Goal: Task Accomplishment & Management: Complete application form

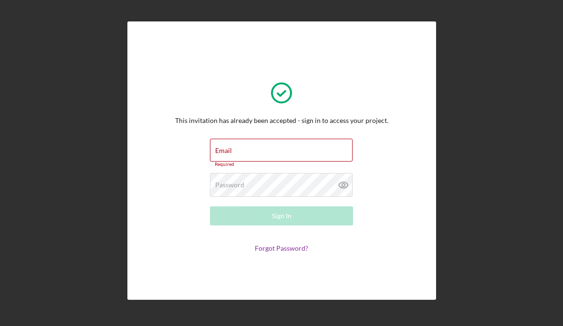
type input "[EMAIL_ADDRESS][DOMAIN_NAME]"
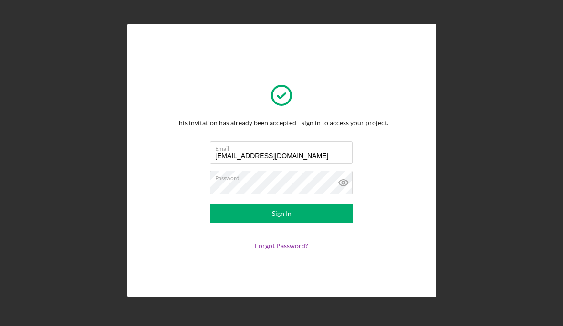
click at [352, 195] on icon at bounding box center [344, 183] width 24 height 24
click at [338, 223] on button "Sign In" at bounding box center [281, 213] width 143 height 19
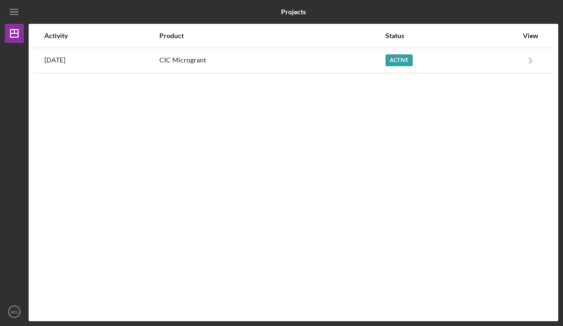
click at [408, 60] on div "Active" at bounding box center [398, 60] width 27 height 12
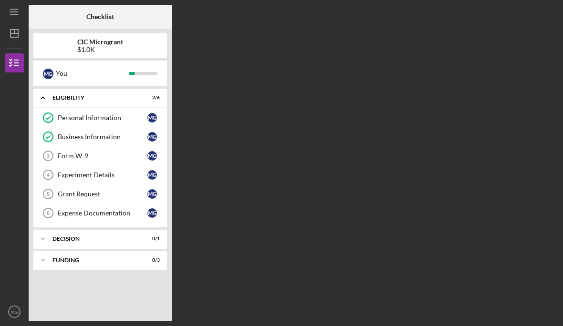
click at [87, 154] on div "Form W-9" at bounding box center [103, 156] width 90 height 8
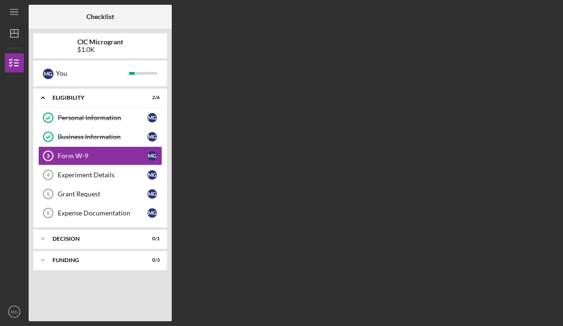
scroll to position [33, 0]
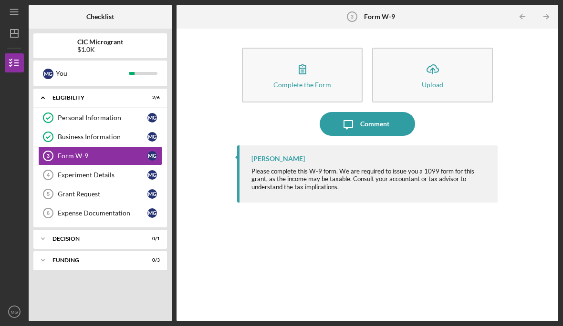
click at [317, 48] on button "Complete the Form Form" at bounding box center [302, 75] width 121 height 55
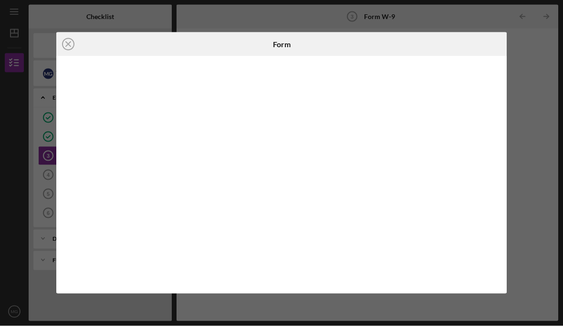
scroll to position [33, 0]
click at [71, 45] on icon "Icon/Close" at bounding box center [68, 44] width 24 height 24
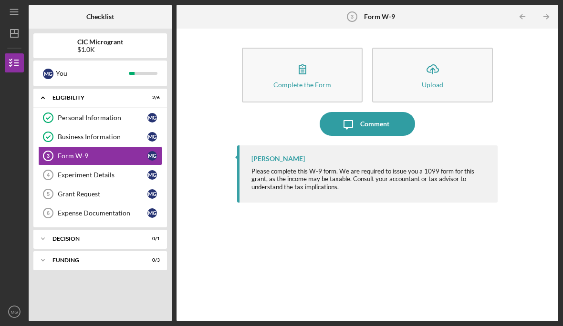
click at [113, 171] on div "Experiment Details" at bounding box center [103, 175] width 90 height 8
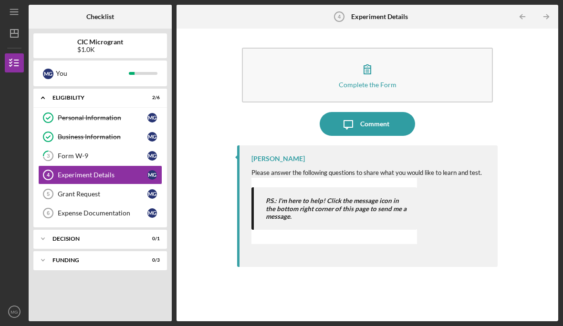
click at [380, 178] on div "P.S.: I'm here to help! Click the message icon in the bottom right corner of th…" at bounding box center [334, 211] width 166 height 66
click at [371, 81] on div "Complete the Form" at bounding box center [368, 84] width 58 height 7
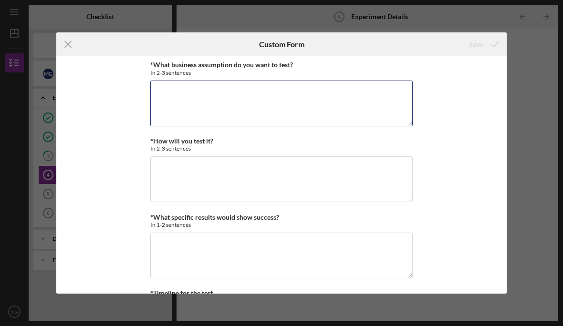
click at [295, 111] on textarea "*What business assumption do you want to test?" at bounding box center [281, 104] width 262 height 46
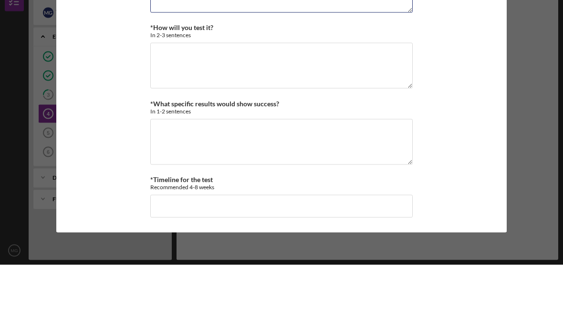
scroll to position [41, 0]
click at [546, 133] on div "Icon/Menu Close Custom Form Save *What business assumption do you want to test?…" at bounding box center [281, 163] width 563 height 326
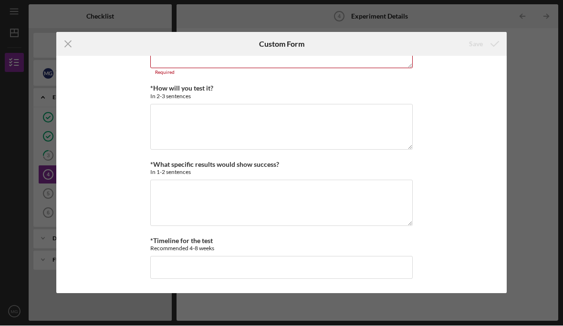
scroll to position [58, 0]
click at [71, 44] on icon "Icon/Menu Close" at bounding box center [68, 44] width 24 height 24
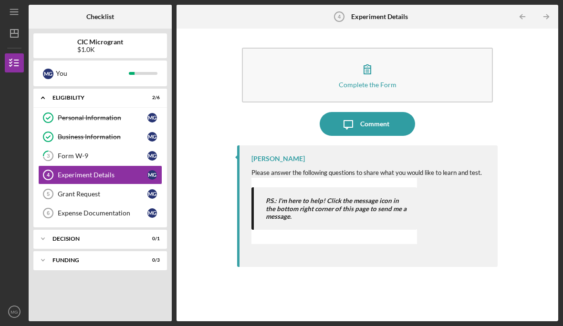
click at [76, 152] on div "Form W-9" at bounding box center [103, 156] width 90 height 8
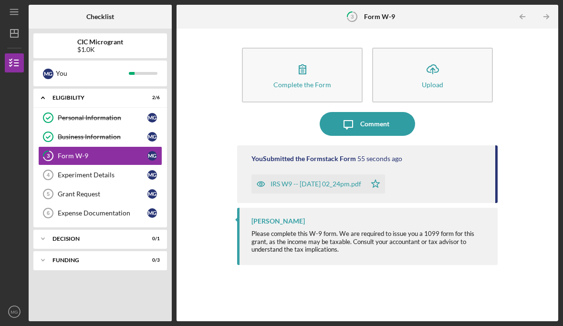
click at [338, 180] on div "IRS W9 -- [DATE] 02_24pm.pdf" at bounding box center [315, 184] width 91 height 8
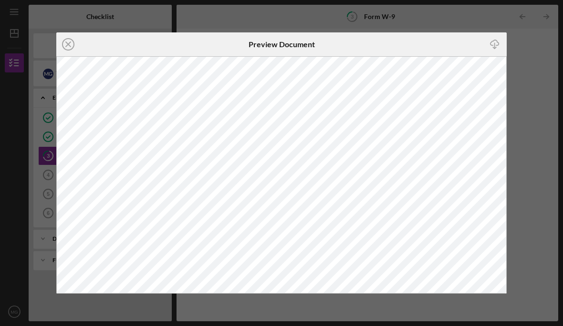
click at [495, 46] on line "button" at bounding box center [495, 45] width 0 height 5
click at [70, 46] on line at bounding box center [68, 44] width 5 height 5
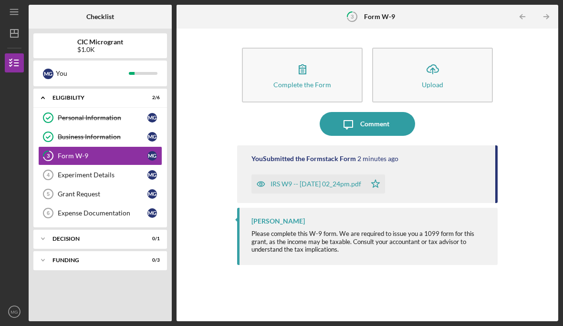
click at [425, 57] on icon "Icon/Upload" at bounding box center [433, 69] width 24 height 24
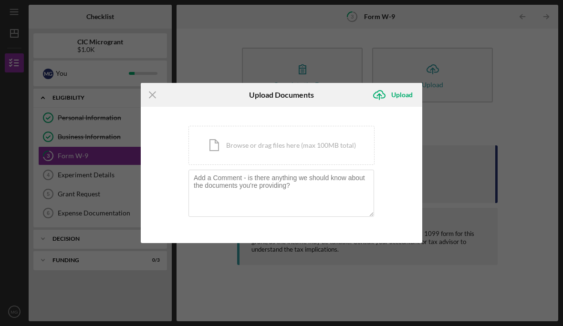
click at [154, 98] on icon "Icon/Menu Close" at bounding box center [153, 95] width 24 height 24
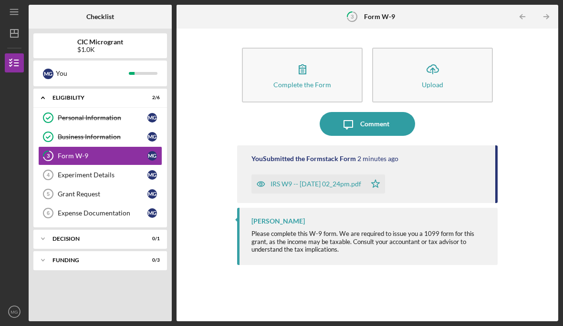
click at [118, 171] on div "Experiment Details" at bounding box center [103, 175] width 90 height 8
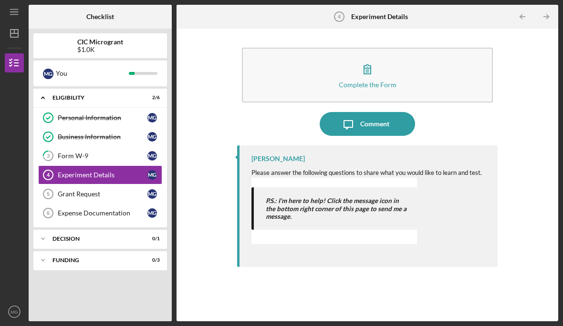
click at [124, 127] on link "Business Information Business Information M G" at bounding box center [100, 136] width 124 height 19
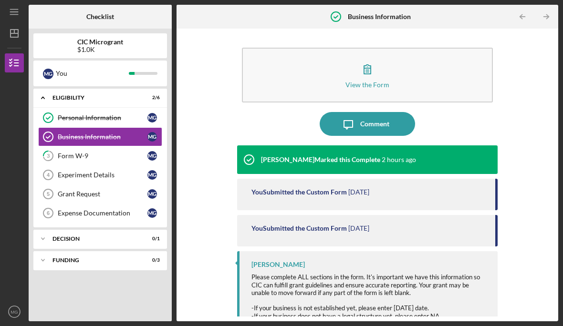
click at [402, 297] on div at bounding box center [369, 301] width 237 height 8
click at [526, 167] on div "View the Form Form Icon/Message Comment [PERSON_NAME] Marked this Complete 2 ho…" at bounding box center [367, 174] width 372 height 283
click at [96, 114] on div "Personal Information" at bounding box center [103, 118] width 90 height 8
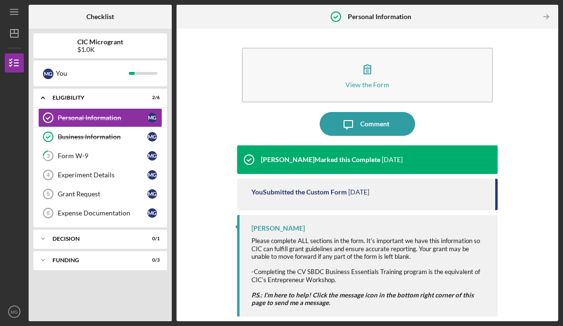
click at [74, 171] on div "Experiment Details" at bounding box center [103, 175] width 90 height 8
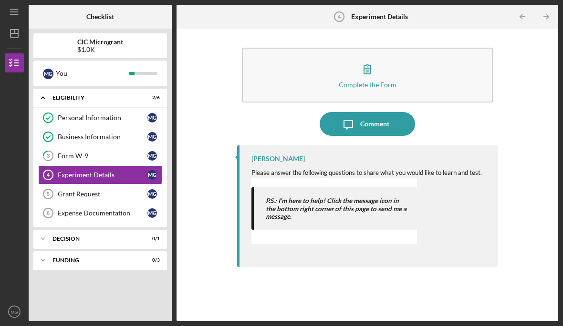
click at [101, 190] on div "Grant Request" at bounding box center [103, 194] width 90 height 8
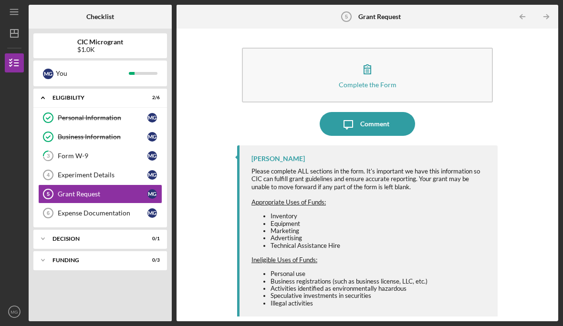
click at [418, 216] on div "Appropriate Uses of Funds: Inventory Equipment Marketing Advertising Technical …" at bounding box center [369, 267] width 237 height 138
click at [300, 278] on span "Business registrations (such as business license, LLC, etc.)" at bounding box center [348, 282] width 157 height 8
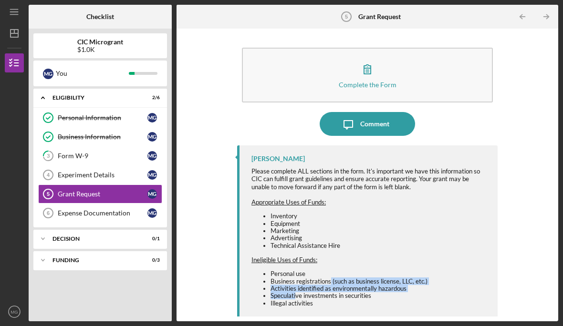
click at [341, 314] on div at bounding box center [369, 318] width 237 height 8
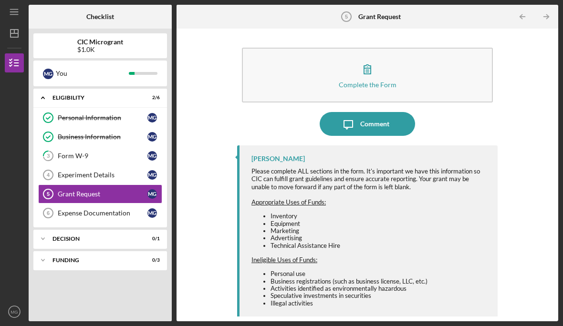
click at [292, 212] on span "Inventory" at bounding box center [283, 216] width 27 height 8
click at [319, 217] on div "Appropriate Uses of Funds: Inventory Equipment Marketing Advertising Technical …" at bounding box center [369, 267] width 237 height 138
click at [122, 209] on div "Expense Documentation" at bounding box center [103, 213] width 90 height 8
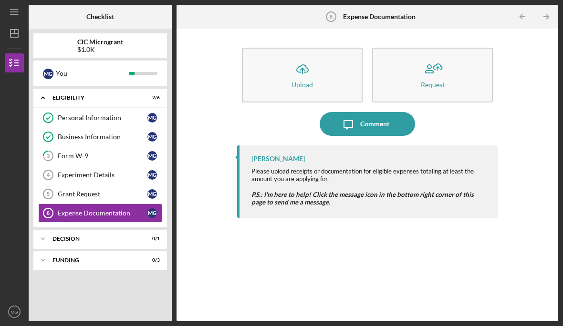
click at [104, 190] on div "Grant Request" at bounding box center [103, 194] width 90 height 8
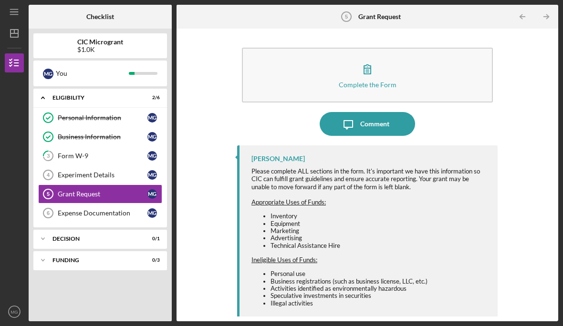
click at [319, 198] on span "Appropriate Uses of Funds:" at bounding box center [288, 202] width 74 height 8
click at [385, 56] on button "Complete the Form Form" at bounding box center [367, 75] width 251 height 55
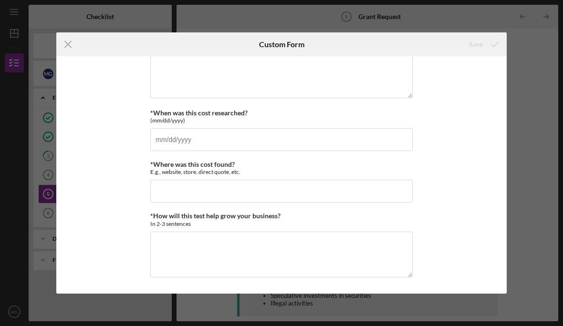
click at [70, 48] on icon "Icon/Menu Close" at bounding box center [68, 44] width 24 height 24
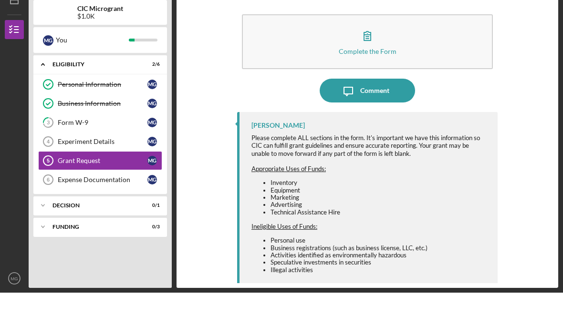
scroll to position [33, 0]
